Goal: Navigation & Orientation: Find specific page/section

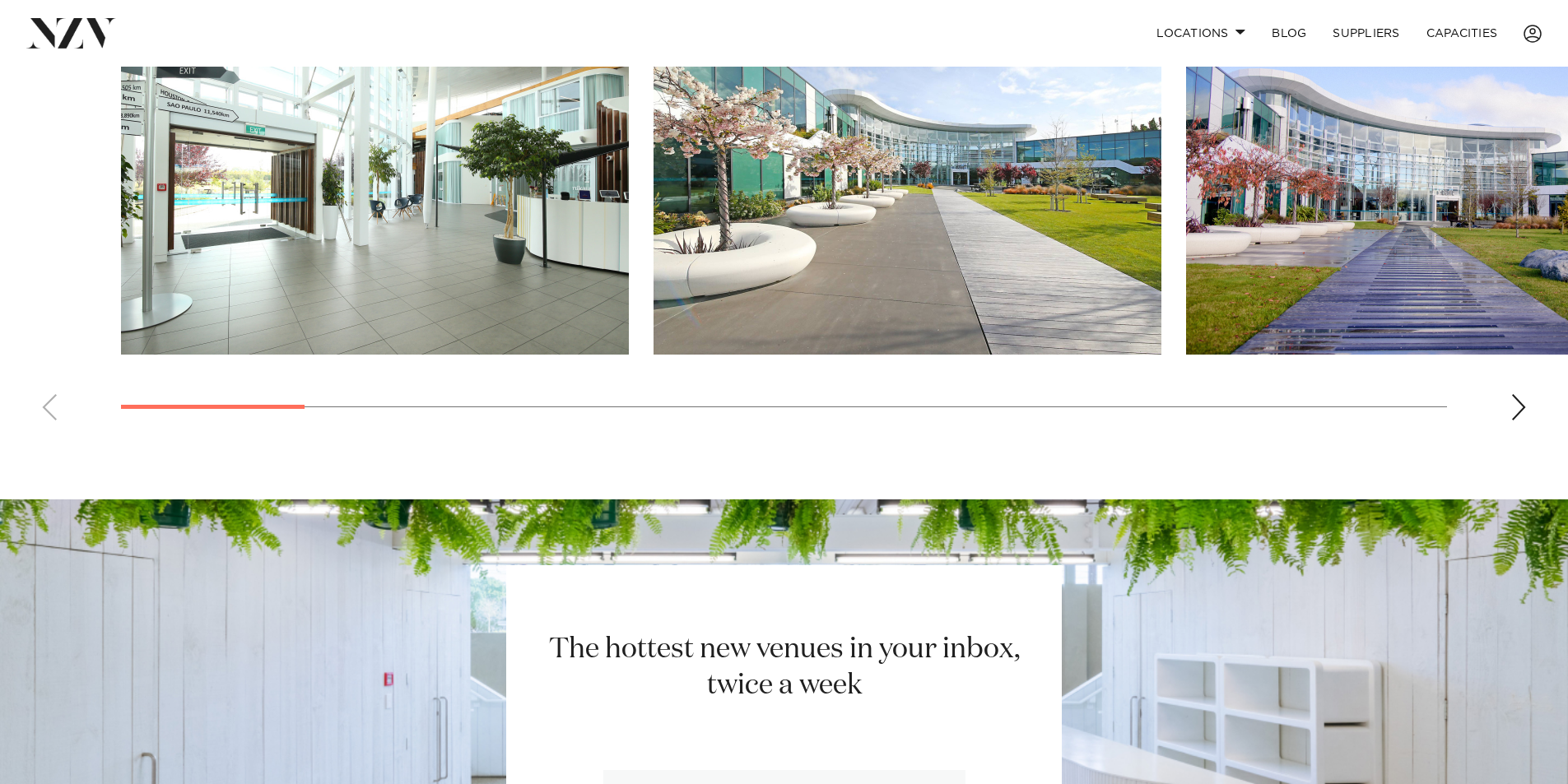
scroll to position [1399, 0]
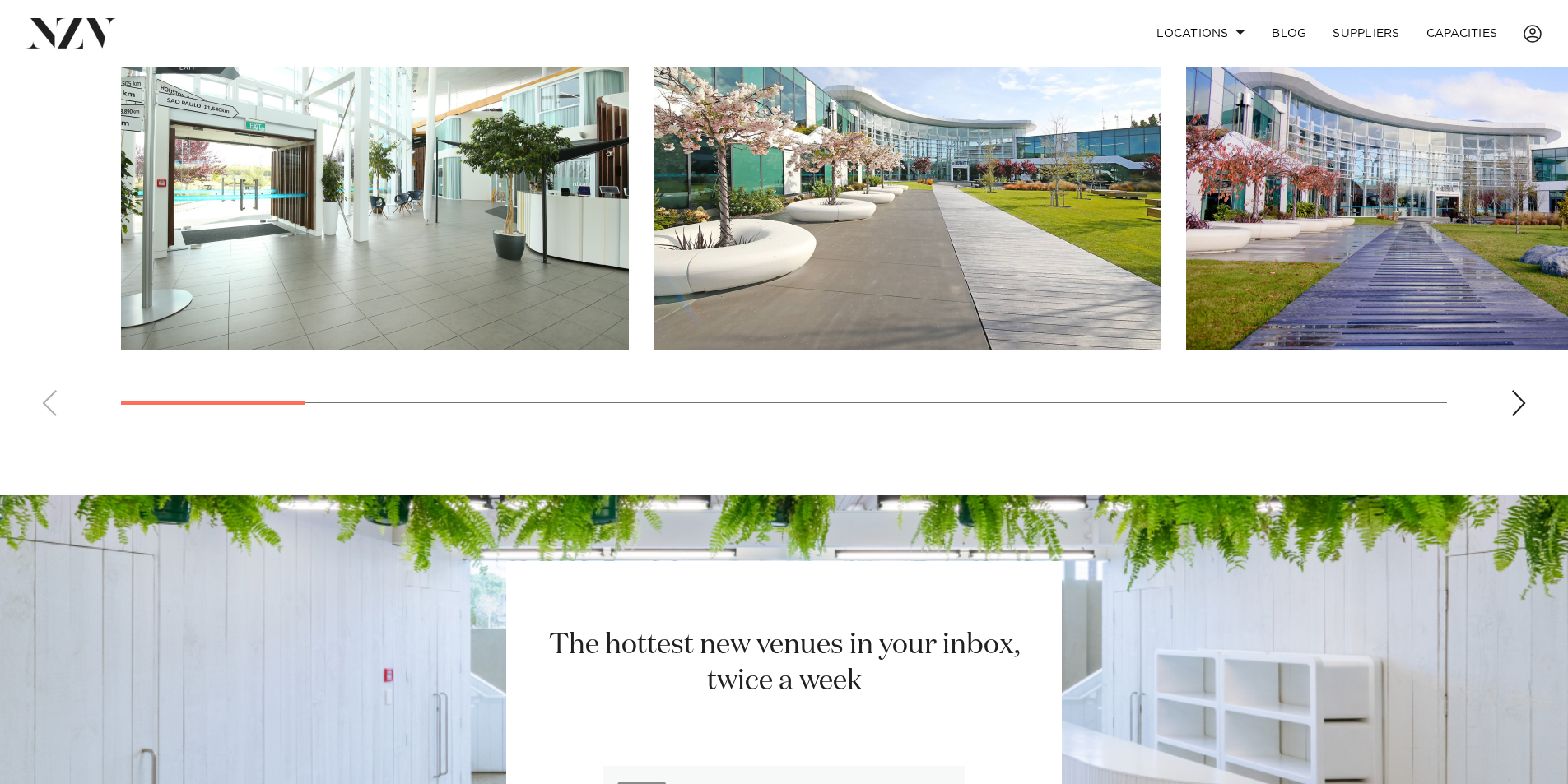
click at [1515, 280] on img "3 / 18" at bounding box center [1440, 164] width 508 height 373
